Goal: Task Accomplishment & Management: Manage account settings

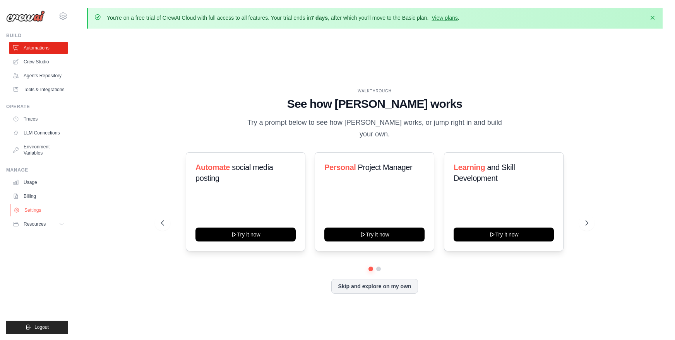
click at [29, 207] on link "Settings" at bounding box center [39, 210] width 58 height 12
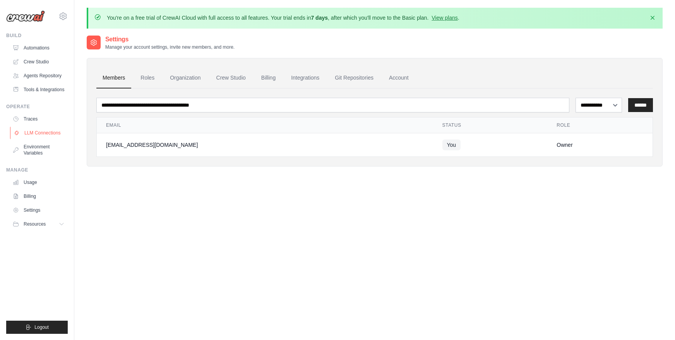
click at [26, 129] on link "LLM Connections" at bounding box center [39, 133] width 58 height 12
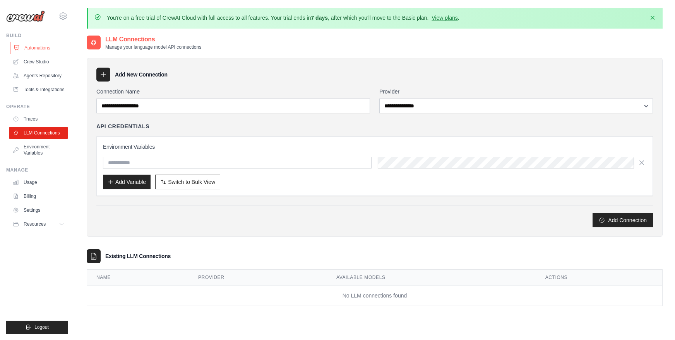
click at [40, 48] on link "Automations" at bounding box center [39, 48] width 58 height 12
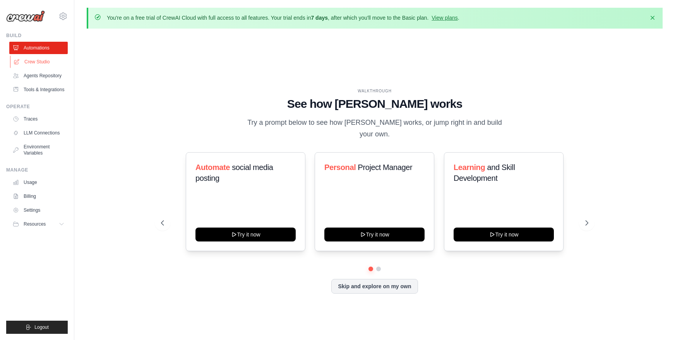
click at [33, 62] on link "Crew Studio" at bounding box center [39, 62] width 58 height 12
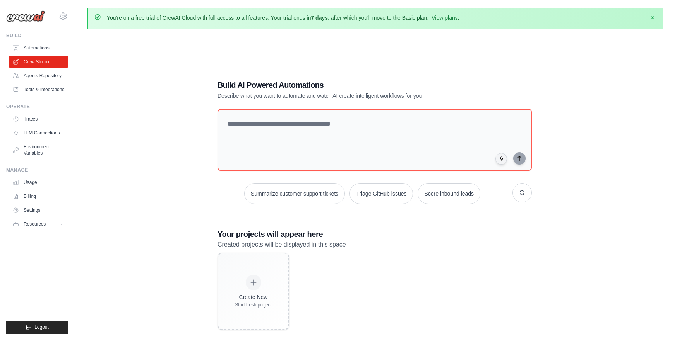
scroll to position [42, 0]
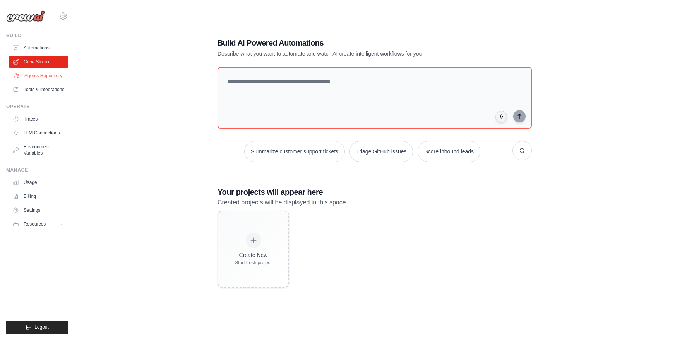
click at [48, 77] on link "Agents Repository" at bounding box center [39, 76] width 58 height 12
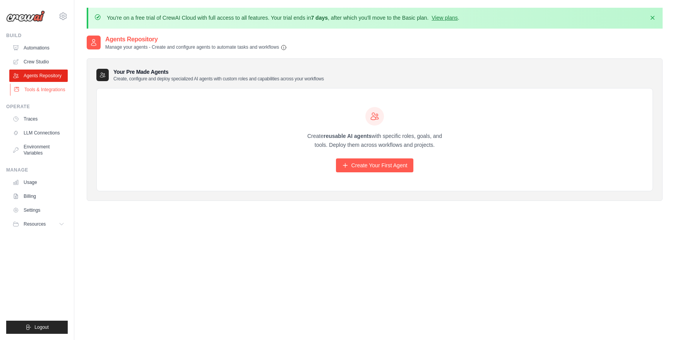
click at [42, 91] on link "Tools & Integrations" at bounding box center [39, 90] width 58 height 12
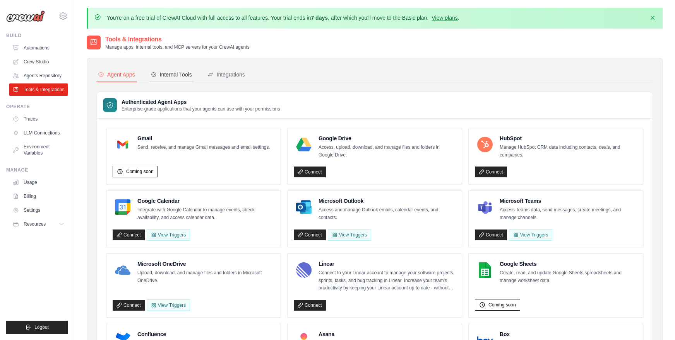
click at [172, 71] on div "Internal Tools" at bounding box center [170, 75] width 41 height 8
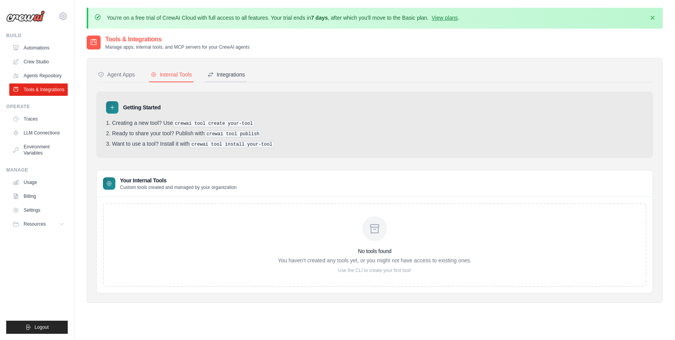
click at [234, 79] on button "Integrations" at bounding box center [226, 75] width 41 height 15
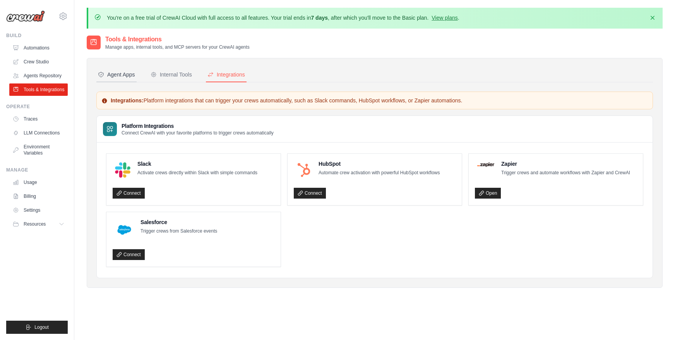
click at [119, 80] on button "Agent Apps" at bounding box center [116, 75] width 40 height 15
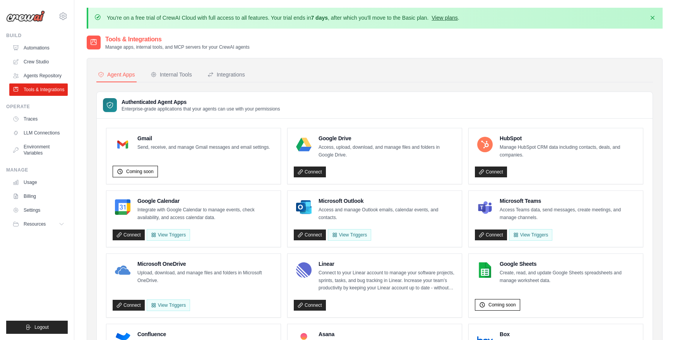
click at [446, 19] on link "View plans" at bounding box center [444, 18] width 26 height 6
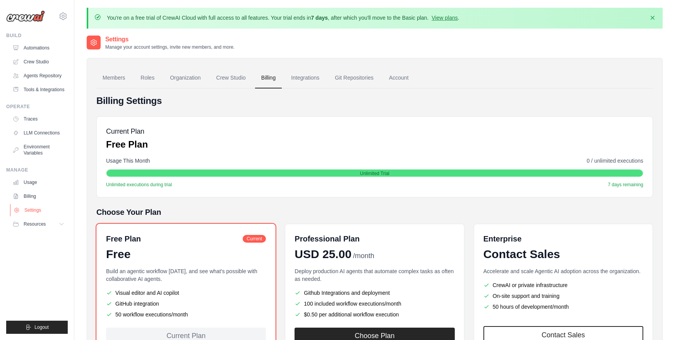
click at [19, 210] on icon at bounding box center [17, 210] width 6 height 6
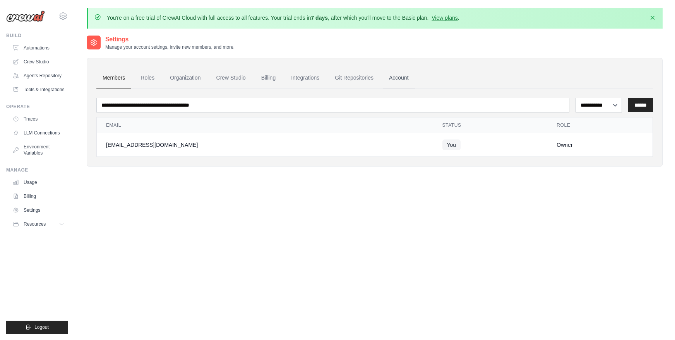
click at [392, 77] on link "Account" at bounding box center [399, 78] width 32 height 21
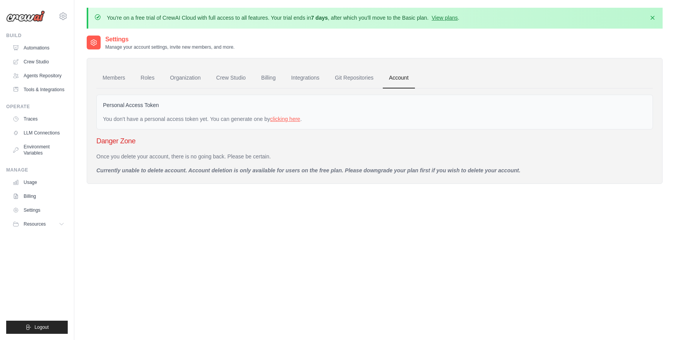
click at [288, 118] on link "clicking here" at bounding box center [285, 119] width 30 height 6
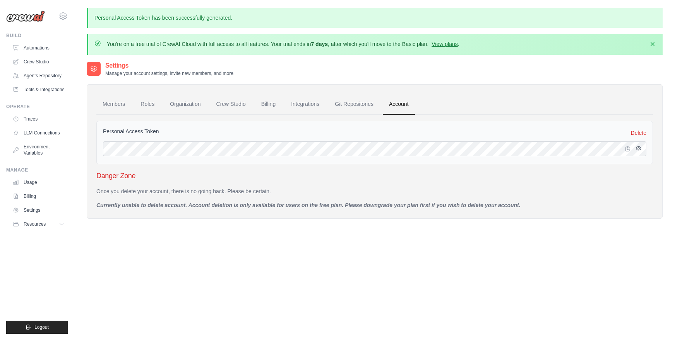
click at [635, 147] on icon "button" at bounding box center [638, 148] width 6 height 6
